Goal: Task Accomplishment & Management: Use online tool/utility

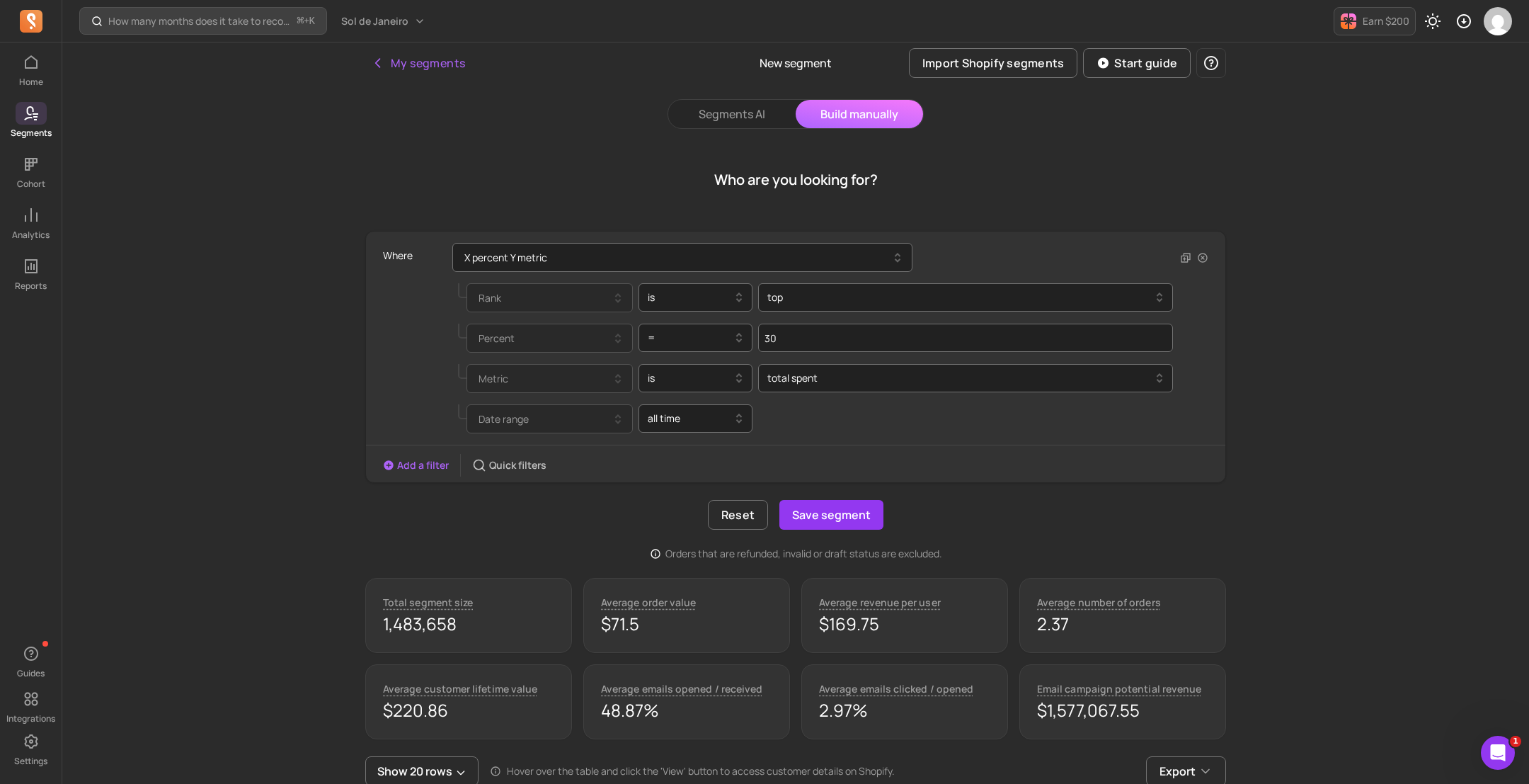
click at [723, 424] on div at bounding box center [690, 419] width 85 height 17
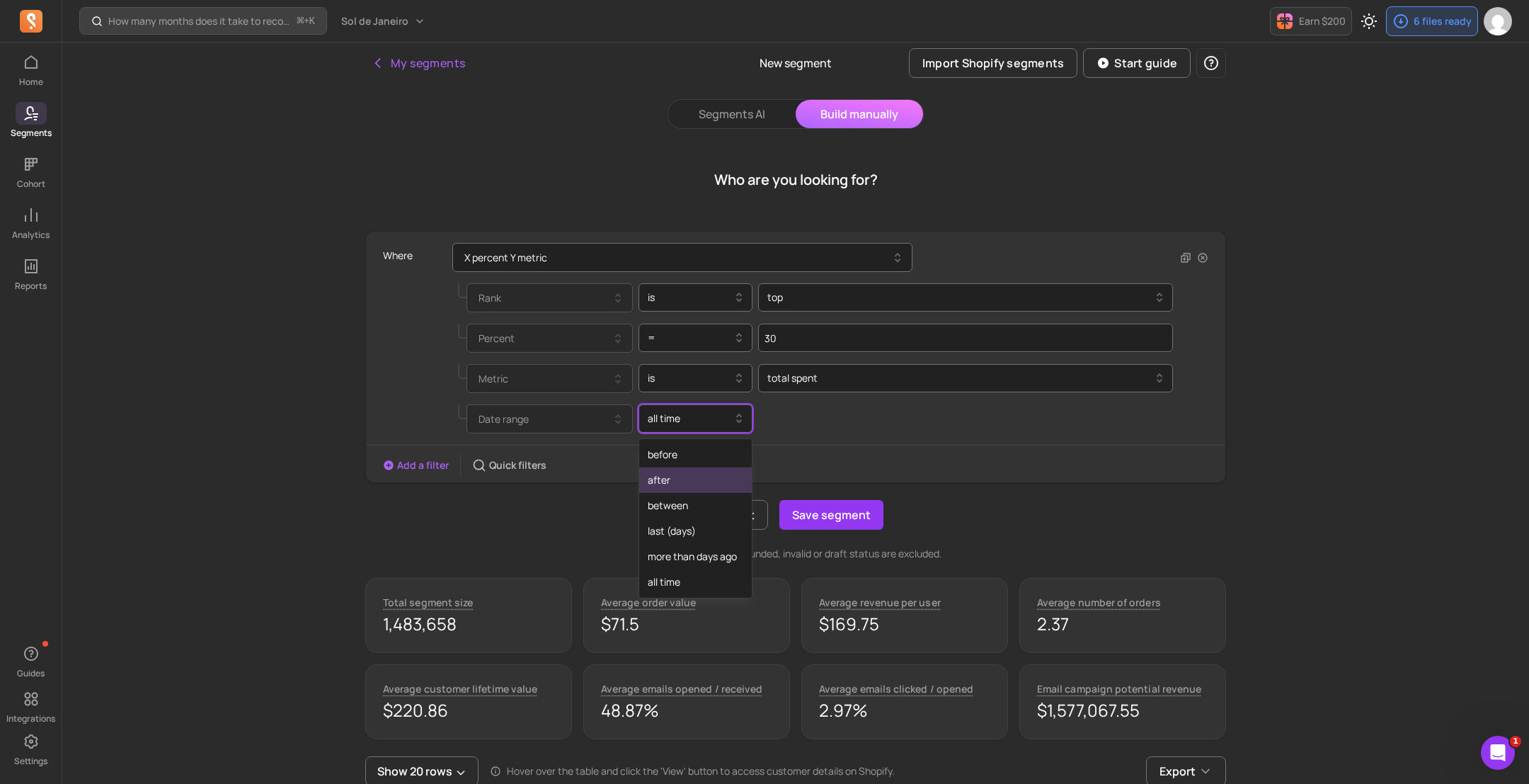
click at [497, 525] on div "Reset Save segment" at bounding box center [796, 515] width 861 height 30
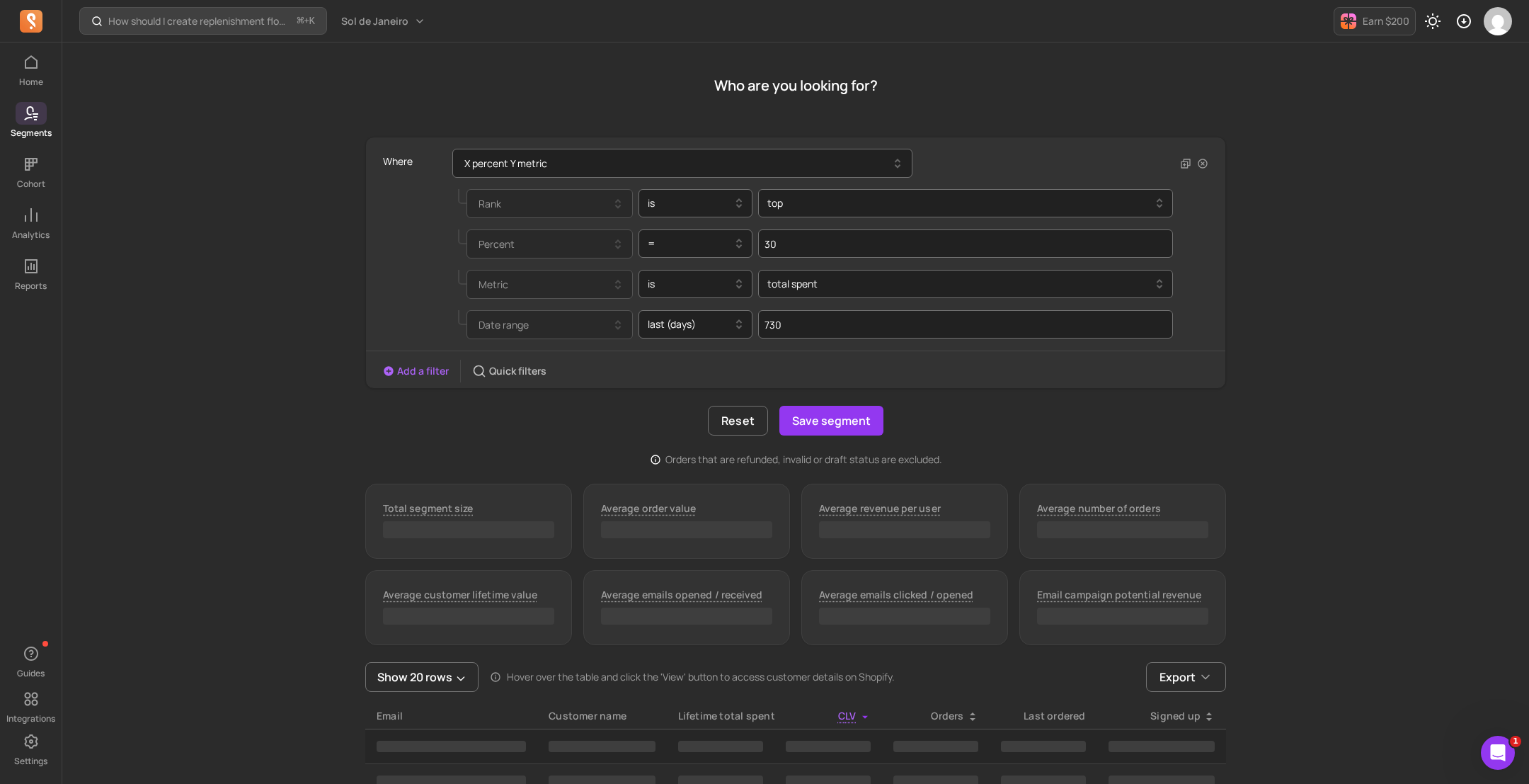
scroll to position [79, 0]
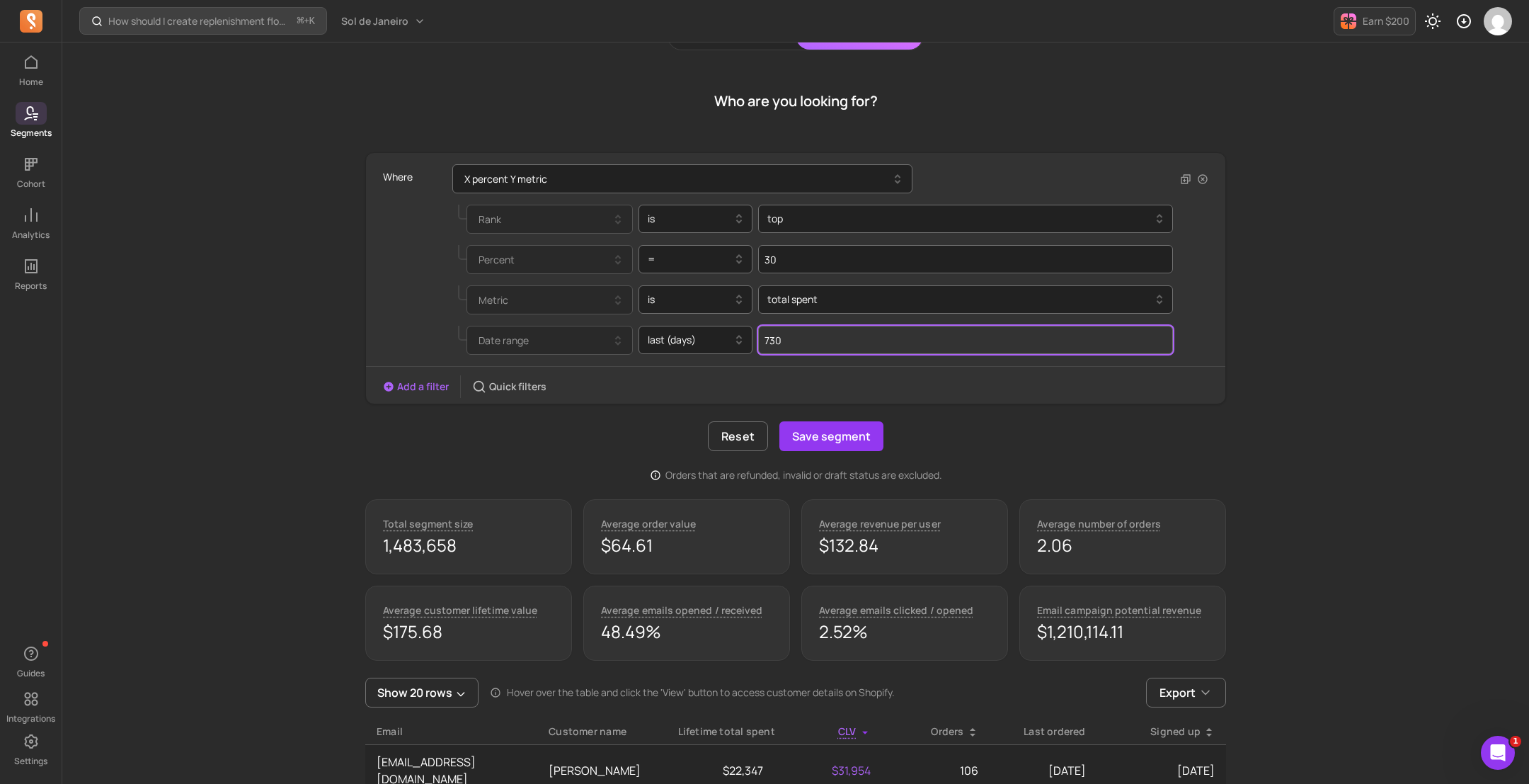
click at [860, 337] on input "730" at bounding box center [966, 340] width 415 height 28
drag, startPoint x: 957, startPoint y: 334, endPoint x: 766, endPoint y: 329, distance: 191.1
click at [766, 329] on input "730" at bounding box center [966, 340] width 415 height 28
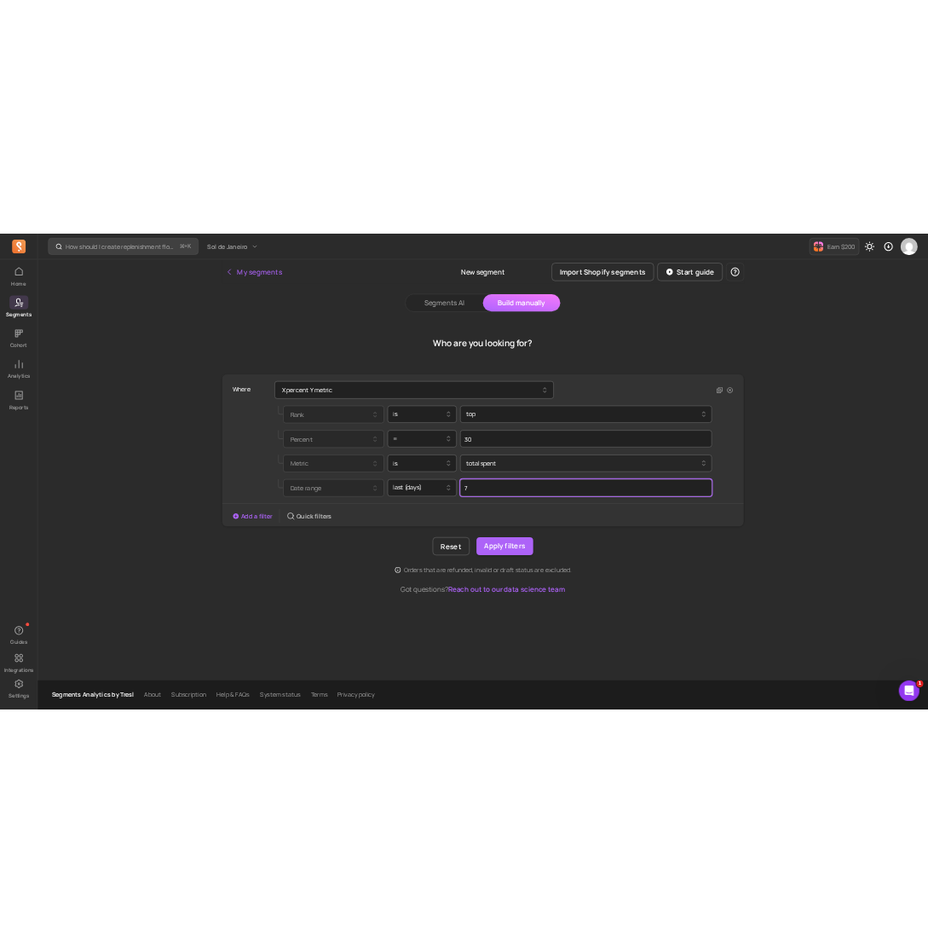
scroll to position [0, 0]
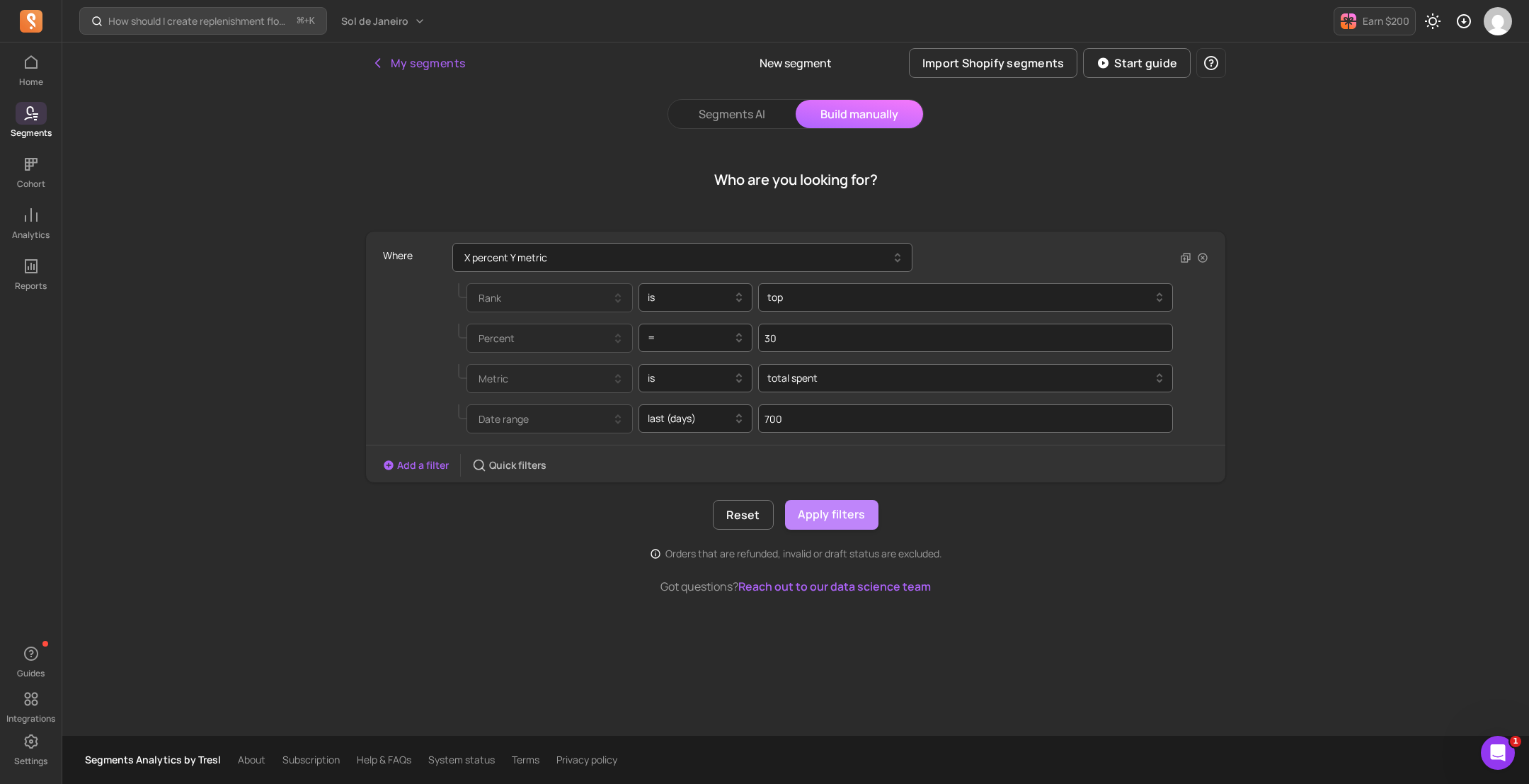
click at [843, 522] on button "Apply filters" at bounding box center [831, 515] width 94 height 30
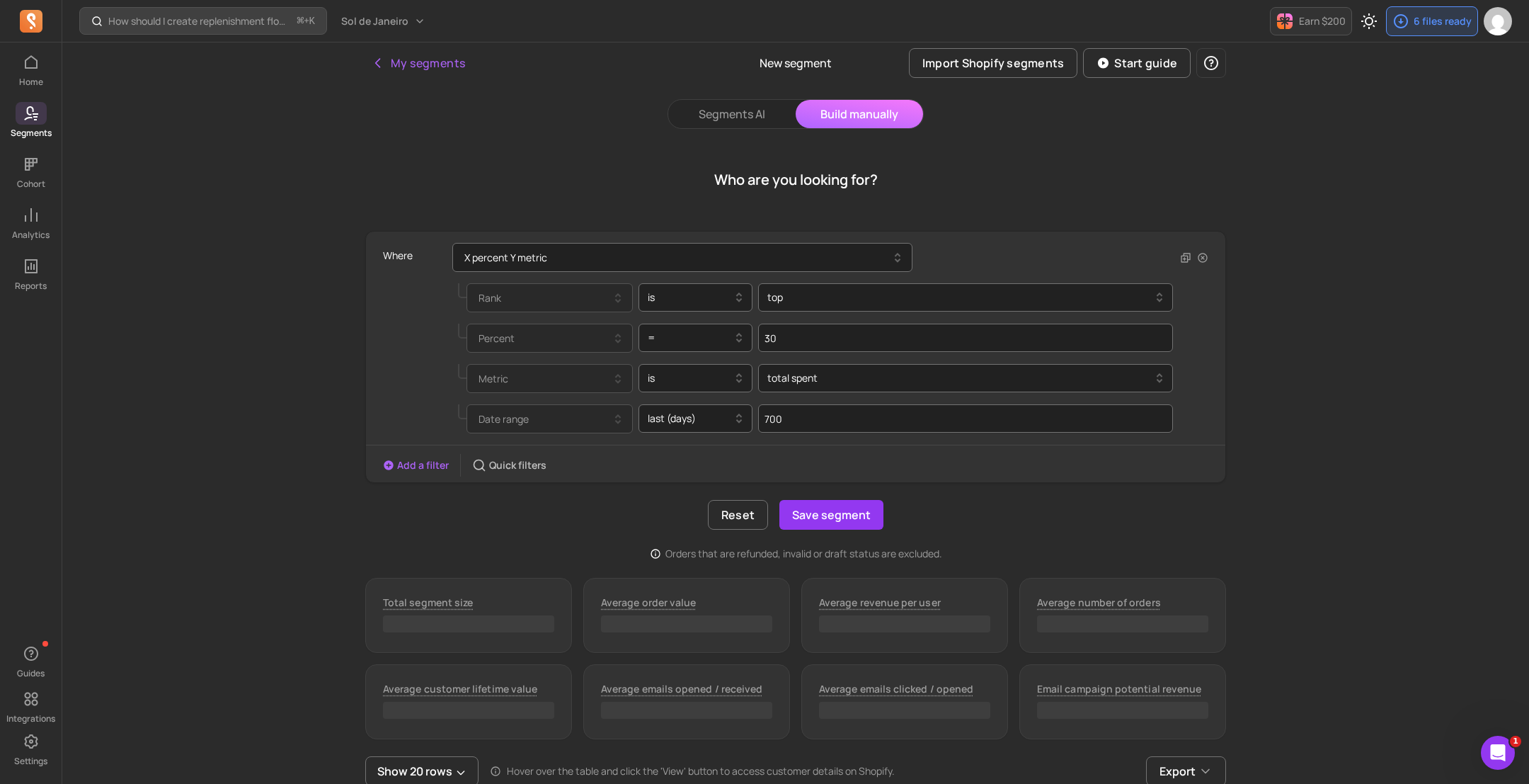
click at [965, 517] on div "Reset Save segment" at bounding box center [796, 515] width 861 height 30
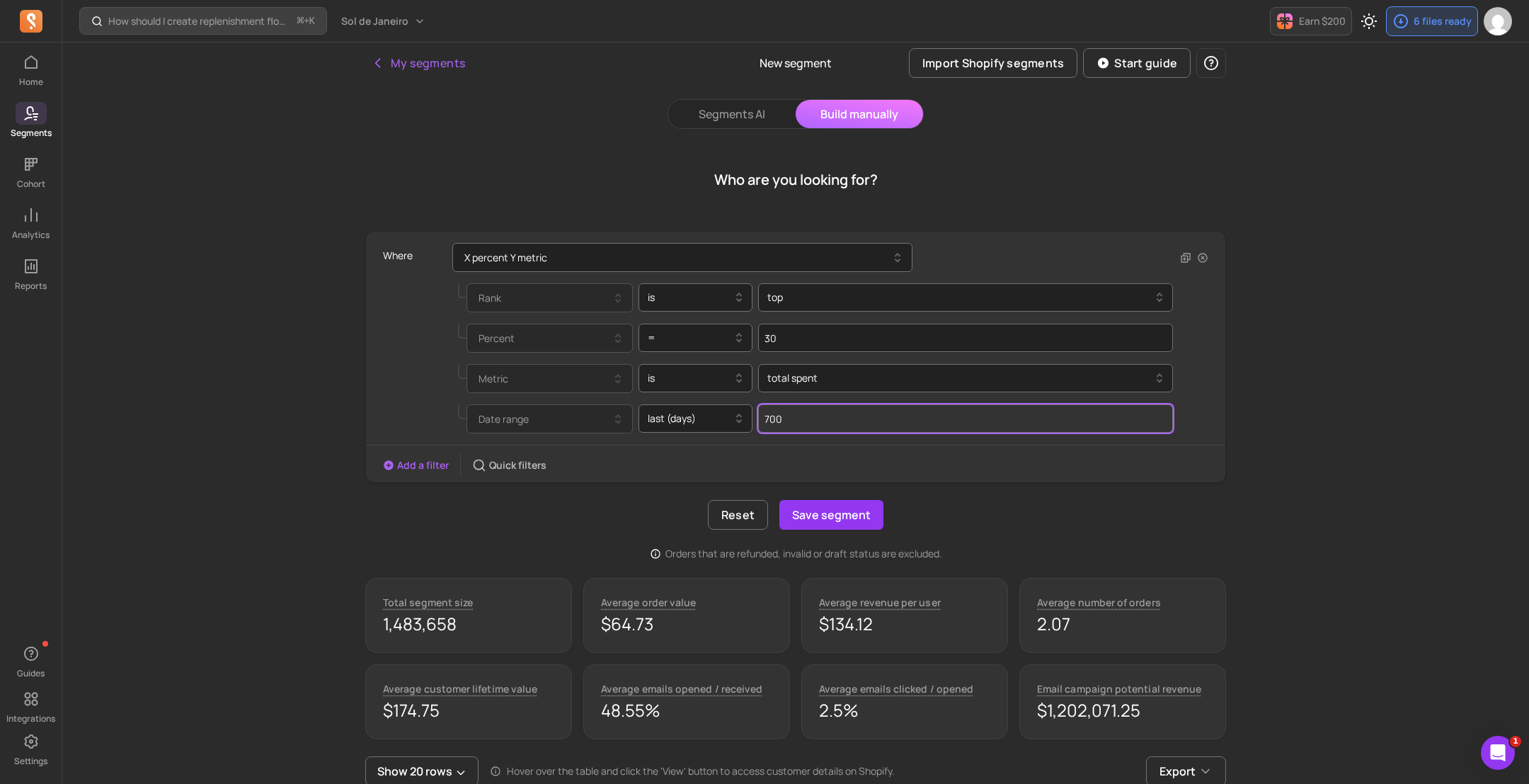
click at [883, 409] on input "700" at bounding box center [966, 419] width 415 height 28
drag, startPoint x: 1084, startPoint y: 416, endPoint x: 823, endPoint y: 404, distance: 261.3
click at [823, 404] on input "700" at bounding box center [966, 419] width 415 height 28
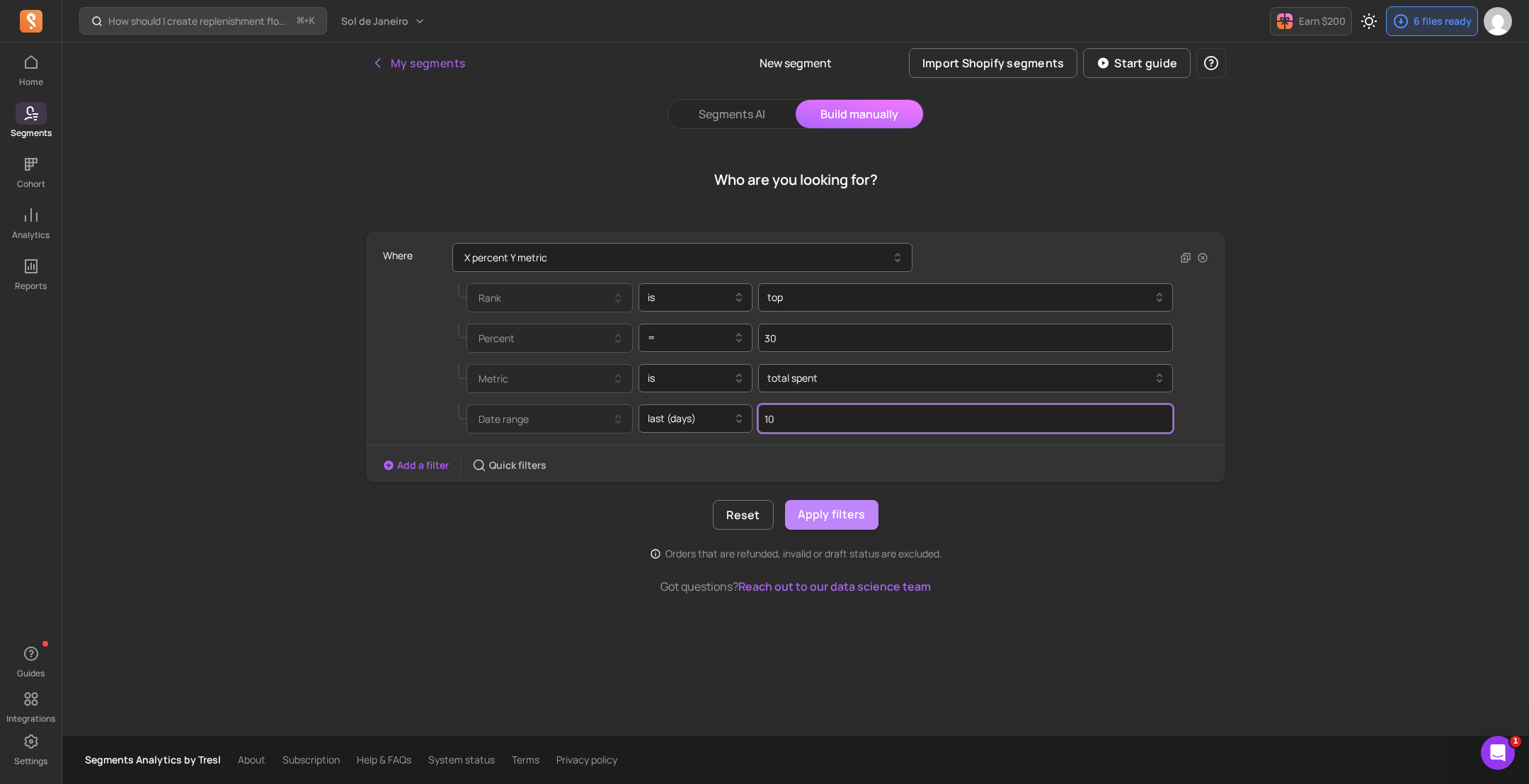
type input "10"
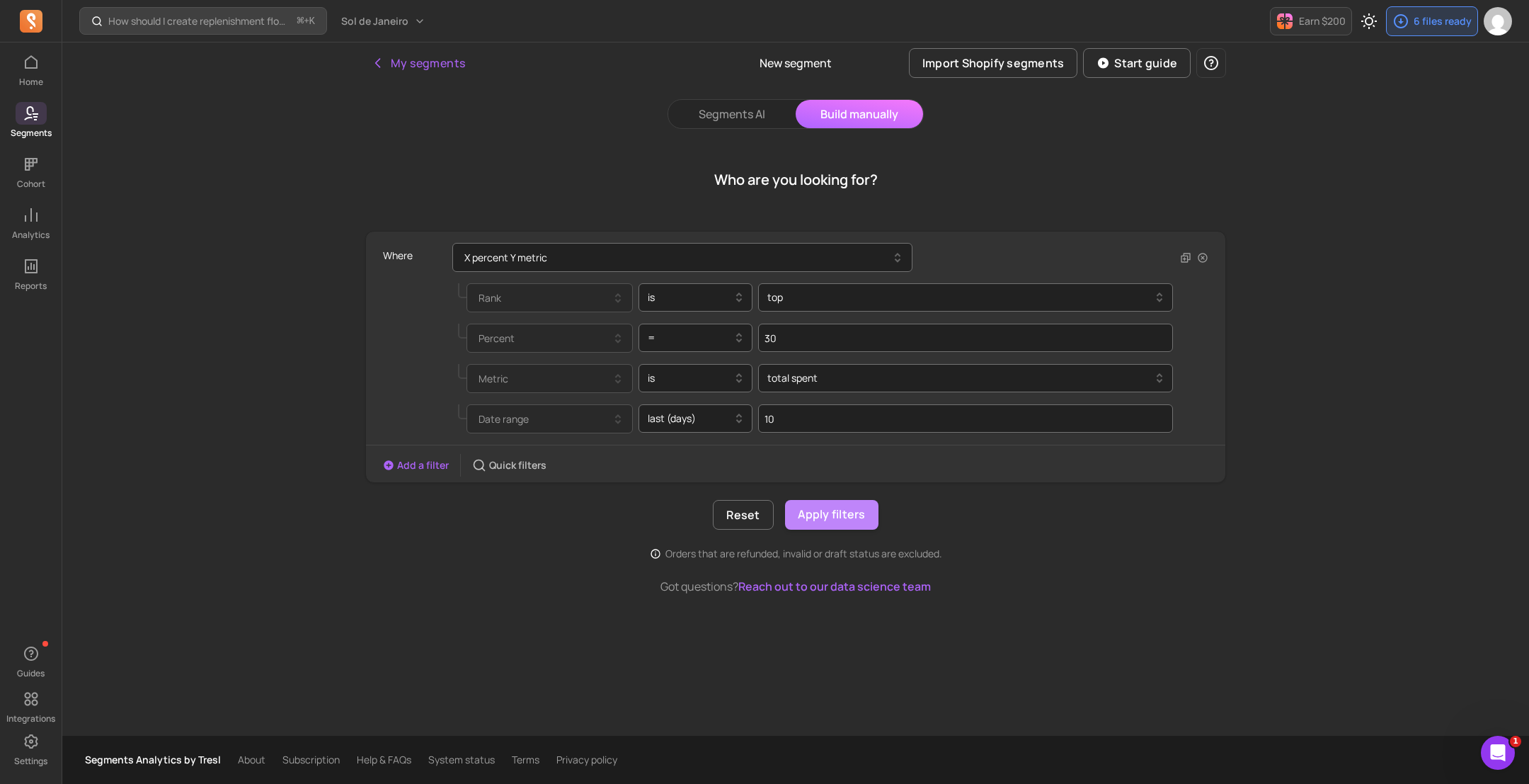
click at [849, 520] on button "Apply filters" at bounding box center [831, 515] width 94 height 30
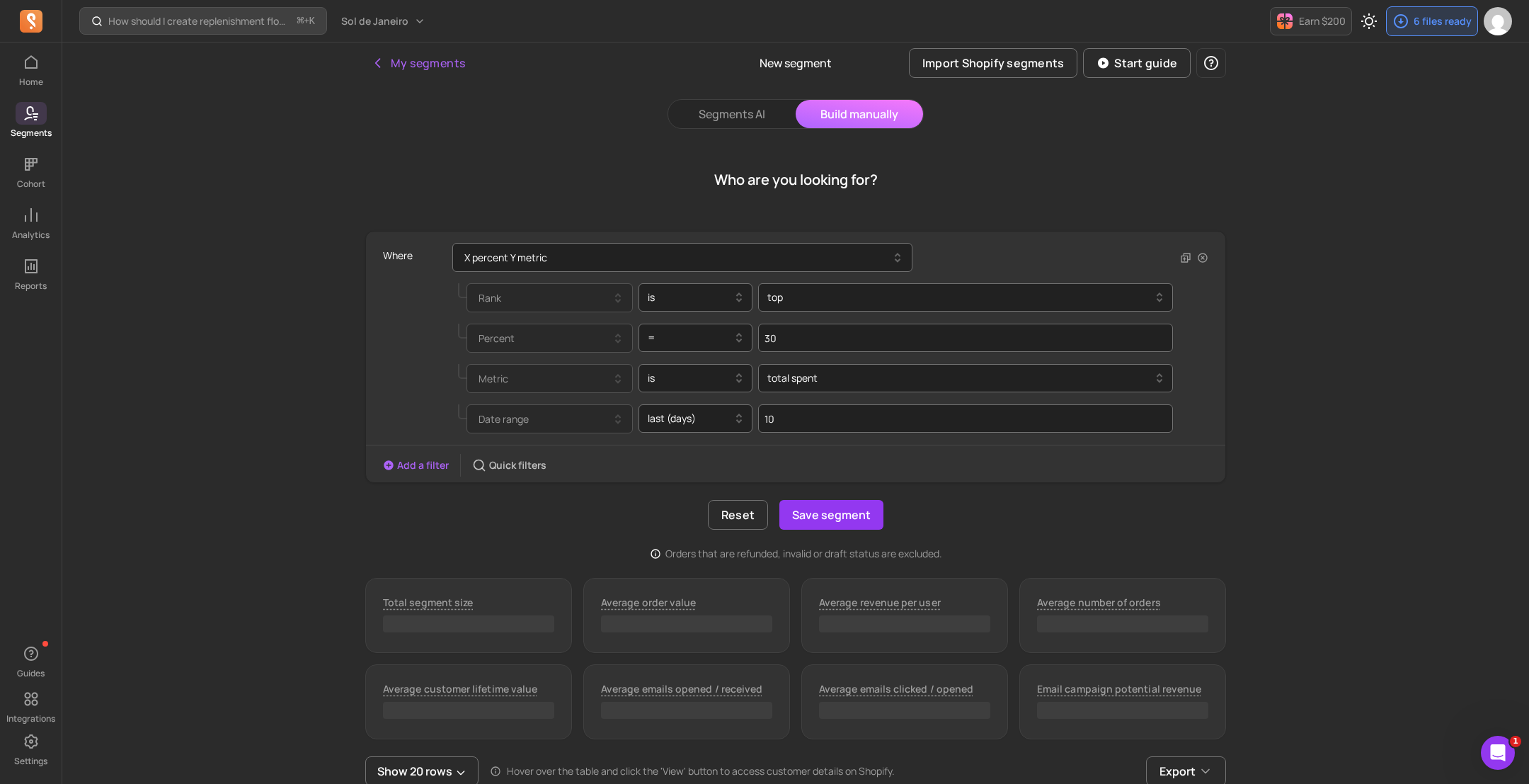
click at [994, 514] on div "Reset Save segment" at bounding box center [796, 515] width 861 height 30
